Goal: Task Accomplishment & Management: Complete application form

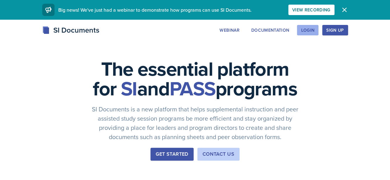
click at [319, 27] on button "Login" at bounding box center [308, 30] width 22 height 10
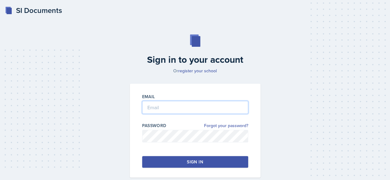
click at [157, 109] on input "email" at bounding box center [195, 107] width 106 height 13
type input "[EMAIL_ADDRESS][DOMAIN_NAME]"
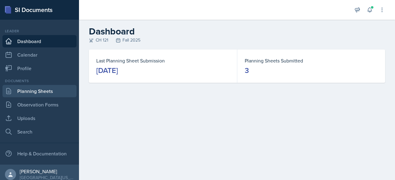
click at [60, 89] on link "Planning Sheets" at bounding box center [39, 91] width 74 height 12
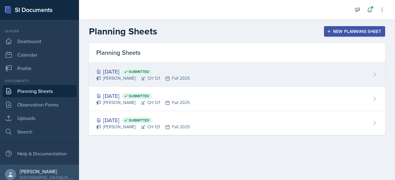
click at [132, 68] on div "[DATE] Submitted" at bounding box center [142, 72] width 93 height 8
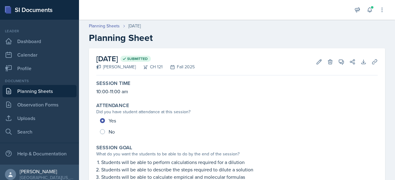
click at [20, 92] on link "Planning Sheets" at bounding box center [39, 91] width 74 height 12
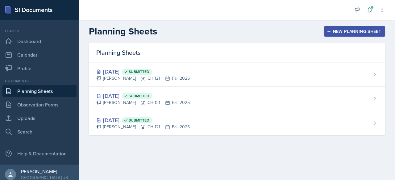
click at [336, 29] on div "New Planning Sheet" at bounding box center [354, 31] width 53 height 5
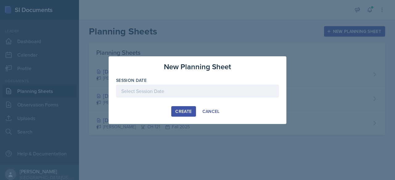
click at [188, 95] on div at bounding box center [197, 91] width 163 height 13
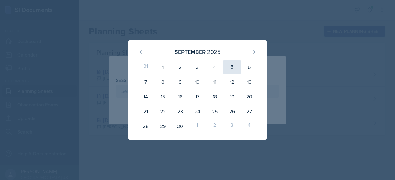
click at [230, 65] on div "5" at bounding box center [231, 67] width 17 height 15
type input "[DATE]"
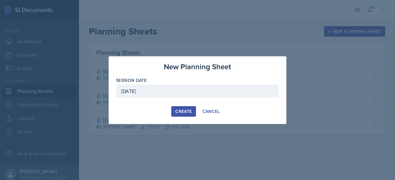
click at [191, 110] on div "Create" at bounding box center [183, 111] width 16 height 5
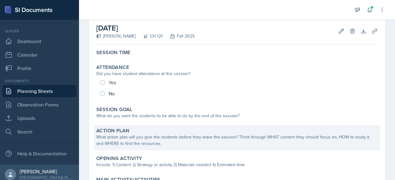
scroll to position [62, 0]
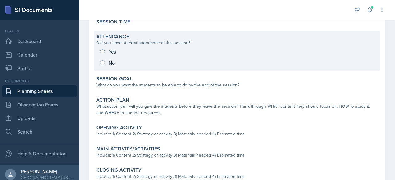
click at [110, 51] on div "Yes No" at bounding box center [236, 57] width 281 height 22
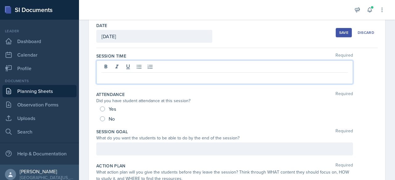
click at [129, 74] on p at bounding box center [225, 77] width 246 height 7
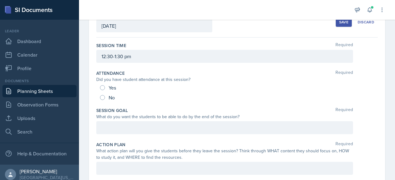
scroll to position [72, 0]
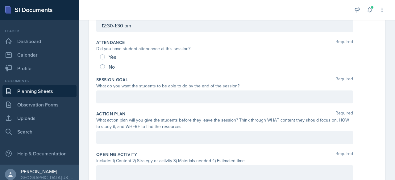
click at [106, 56] on div "Yes" at bounding box center [108, 57] width 17 height 10
click at [103, 56] on input "Yes" at bounding box center [102, 57] width 5 height 5
radio input "true"
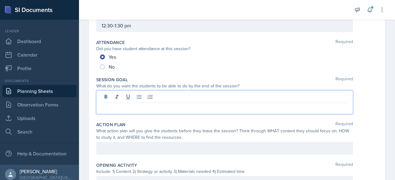
click at [119, 104] on p at bounding box center [225, 107] width 246 height 7
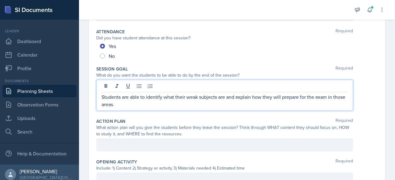
click at [144, 140] on div at bounding box center [224, 145] width 257 height 13
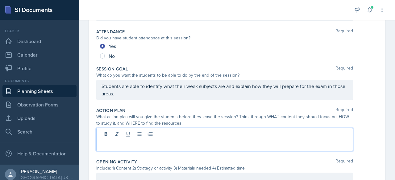
scroll to position [94, 0]
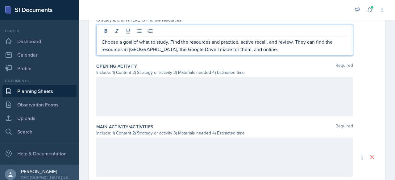
click at [136, 89] on div at bounding box center [224, 96] width 257 height 39
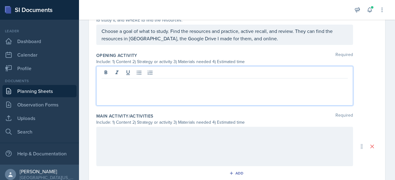
scroll to position [197, 0]
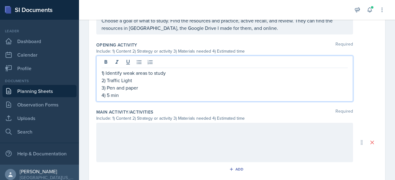
click at [138, 140] on div at bounding box center [224, 142] width 257 height 39
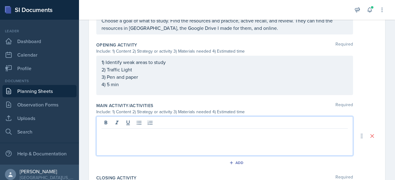
scroll to position [208, 0]
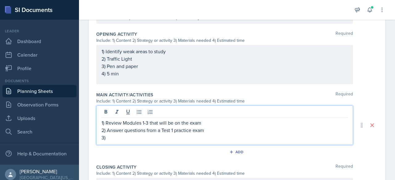
click at [148, 129] on p "2) Answer questions from a Test 1 practice exam" at bounding box center [225, 130] width 246 height 7
click at [132, 139] on p "3)" at bounding box center [225, 137] width 246 height 7
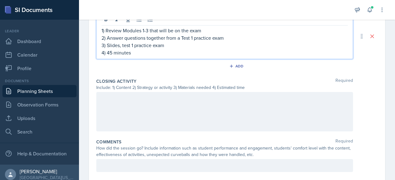
click at [125, 109] on div at bounding box center [224, 111] width 257 height 39
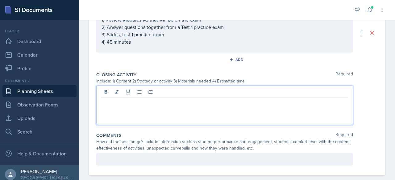
scroll to position [300, 0]
click at [181, 102] on p "1) Review what areas have changed" at bounding box center [225, 102] width 246 height 7
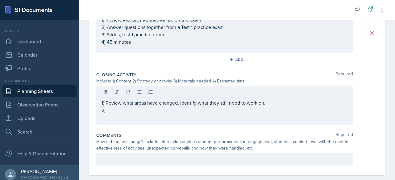
click at [151, 113] on div "1) Review what areas have changed. Identify what they still need to work on. 2)" at bounding box center [224, 105] width 257 height 39
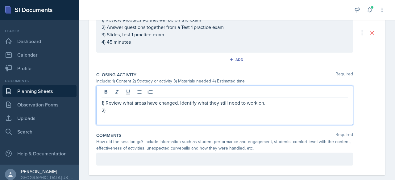
click at [120, 111] on p "2)" at bounding box center [225, 110] width 246 height 7
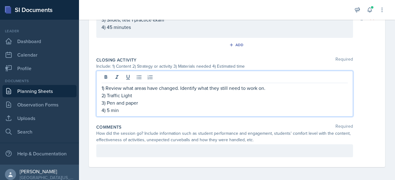
click at [154, 153] on div at bounding box center [224, 151] width 257 height 13
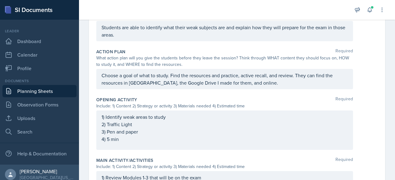
scroll to position [0, 0]
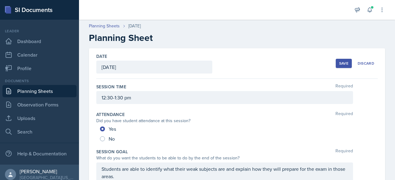
click at [336, 57] on div "Save Discard" at bounding box center [357, 63] width 42 height 14
click at [339, 63] on div "Save" at bounding box center [343, 63] width 9 height 5
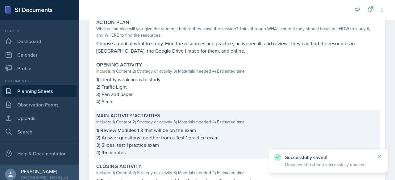
scroll to position [266, 0]
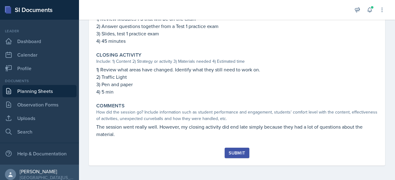
click at [234, 155] on div "Submit" at bounding box center [237, 153] width 16 height 5
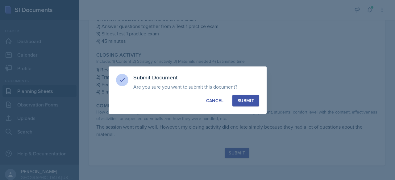
click at [243, 98] on div "Submit" at bounding box center [246, 101] width 16 height 6
radio input "true"
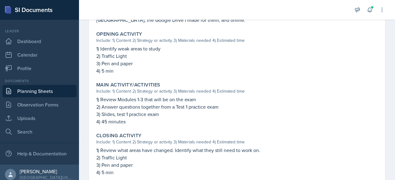
scroll to position [248, 0]
